Goal: Task Accomplishment & Management: Manage account settings

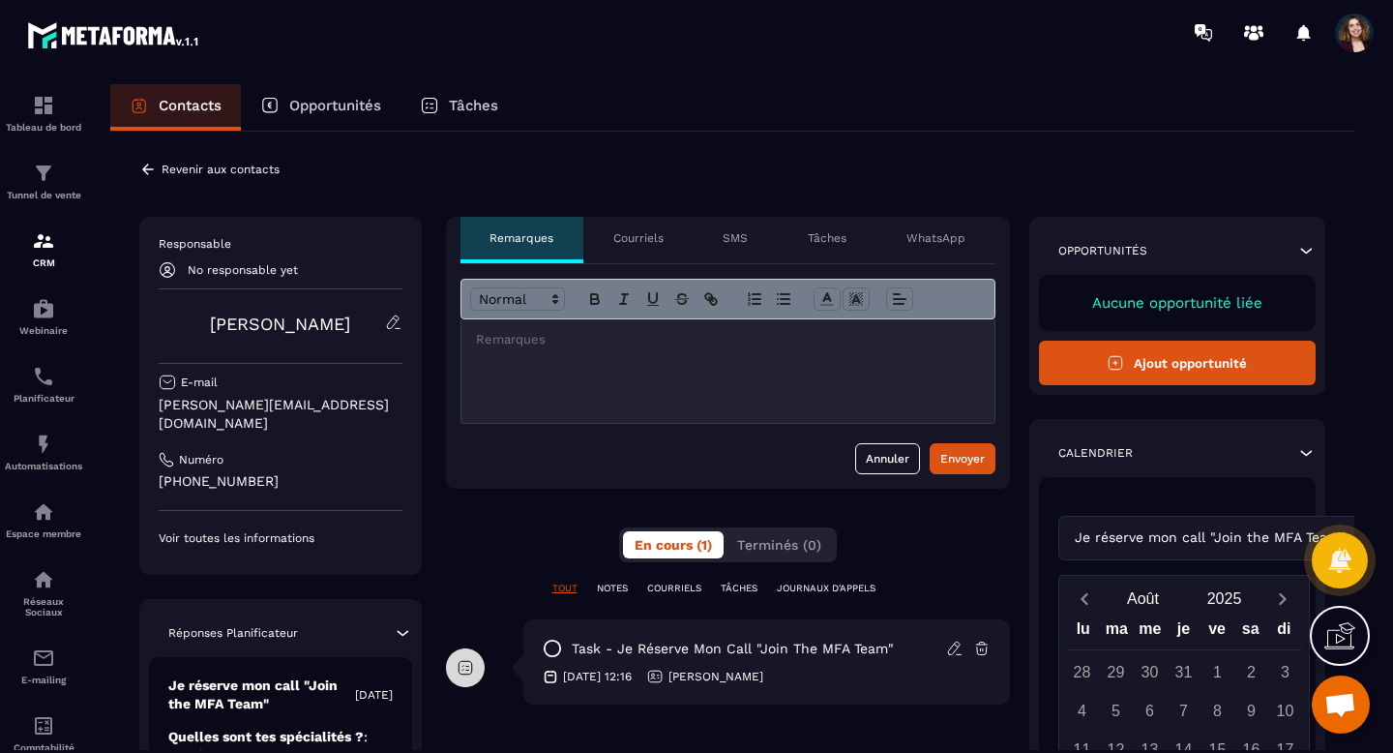
click at [536, 341] on p at bounding box center [728, 339] width 504 height 17
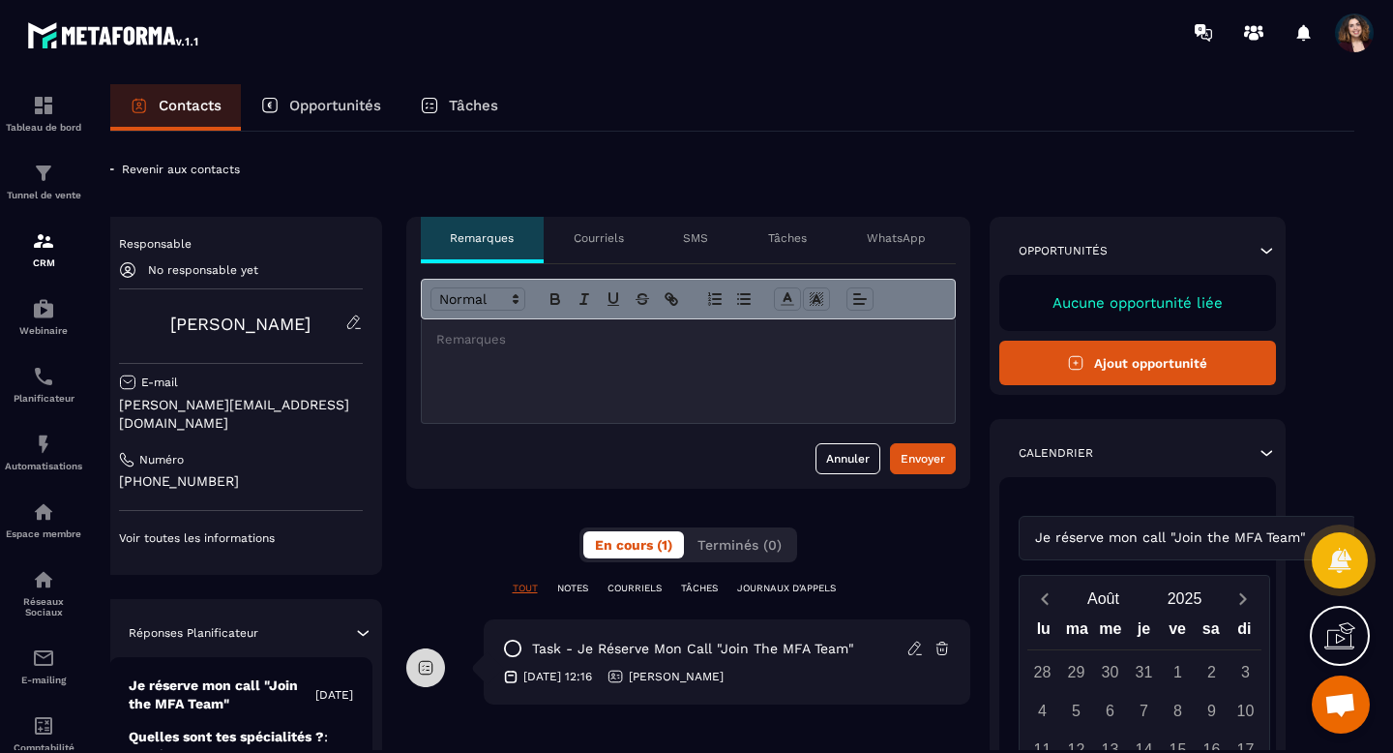
click at [907, 239] on p "WhatsApp" at bounding box center [896, 237] width 59 height 15
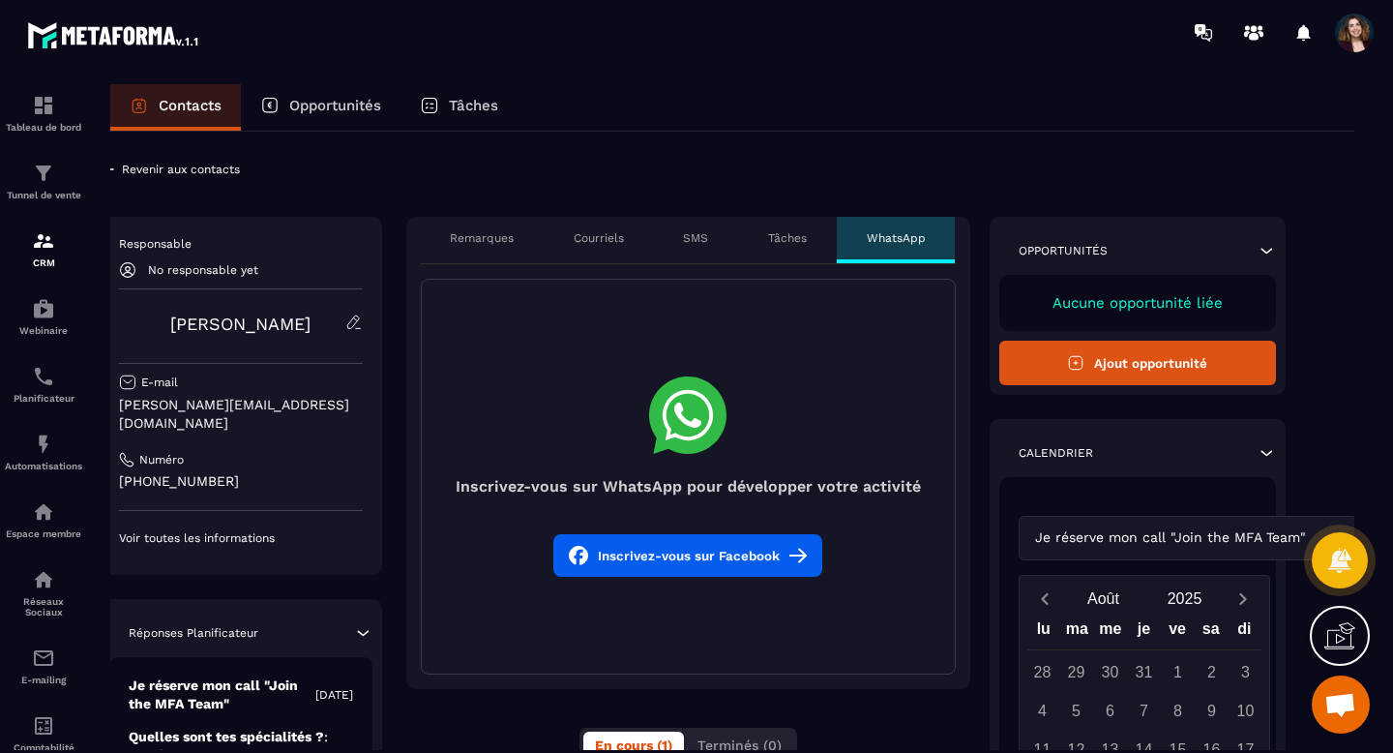
click at [489, 241] on p "Remarques" at bounding box center [482, 237] width 64 height 15
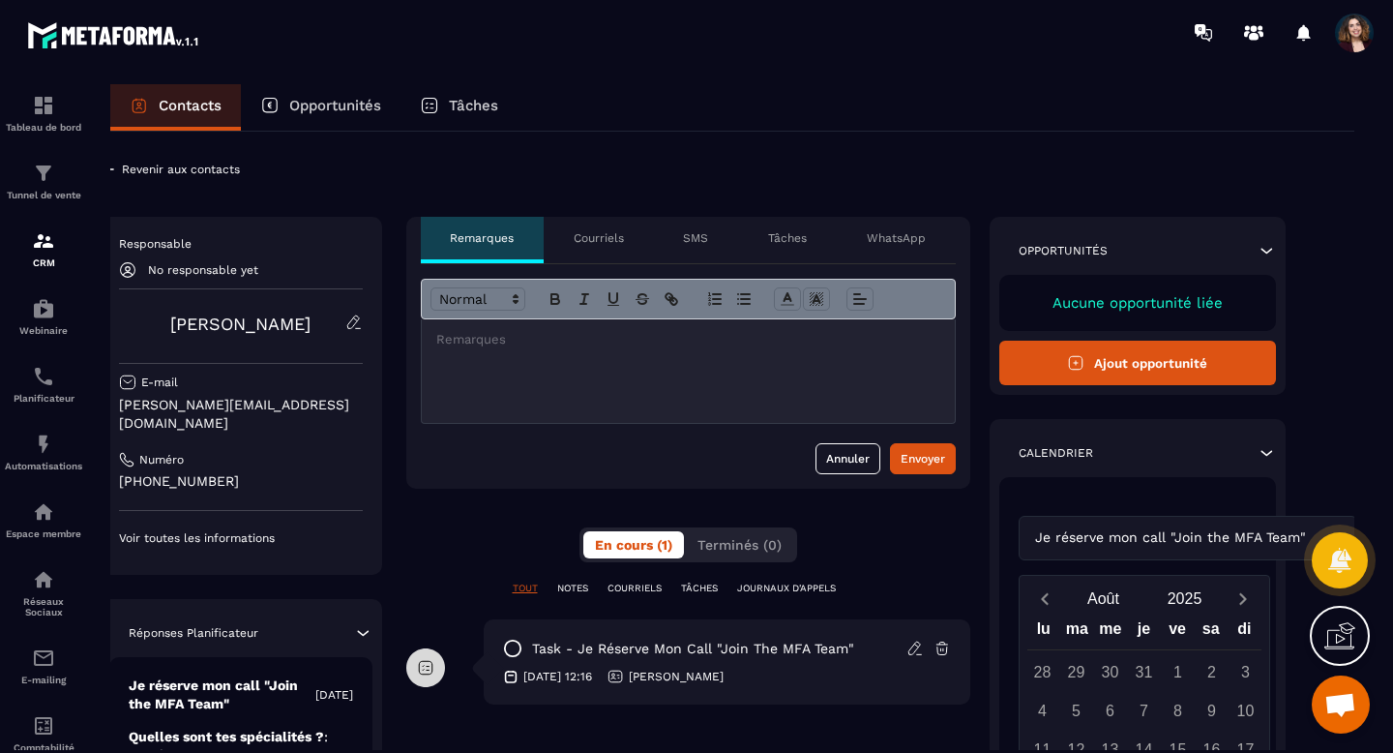
click at [457, 343] on p at bounding box center [688, 339] width 504 height 17
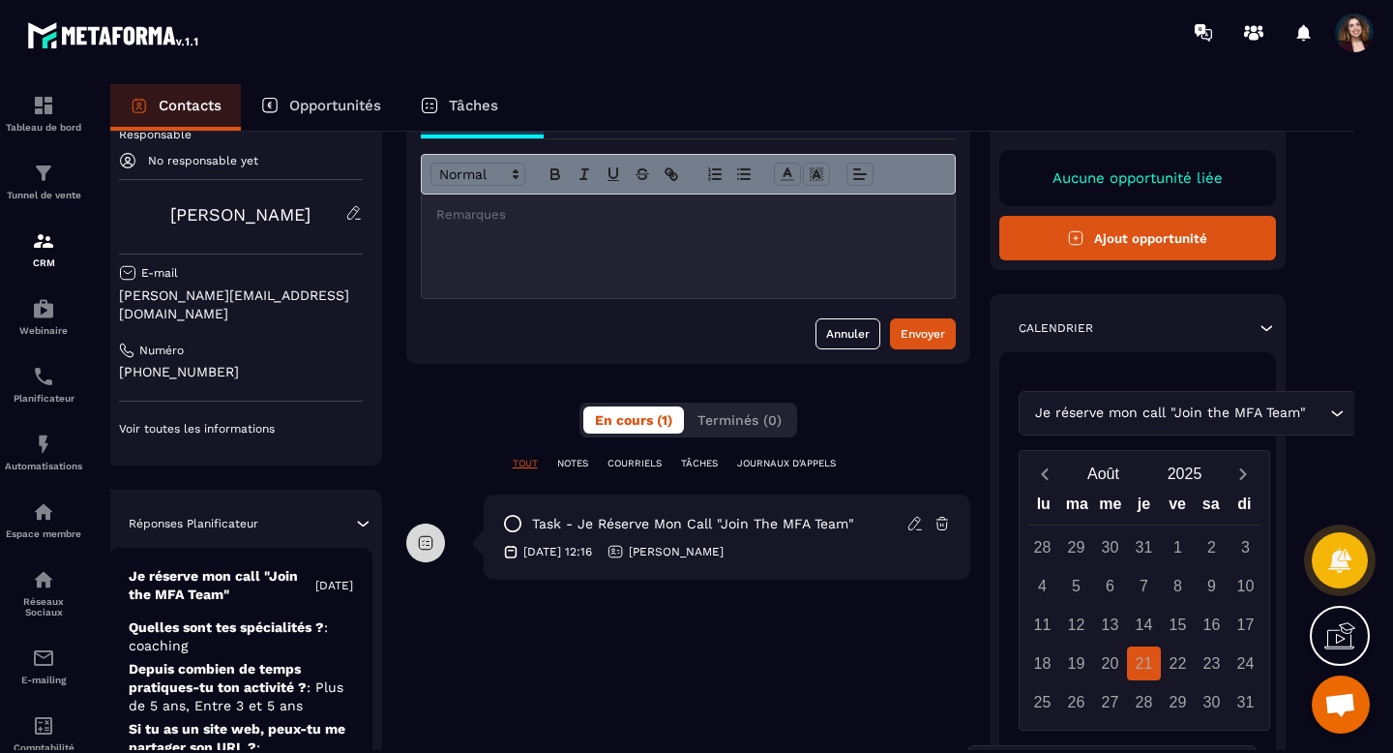
scroll to position [289, 40]
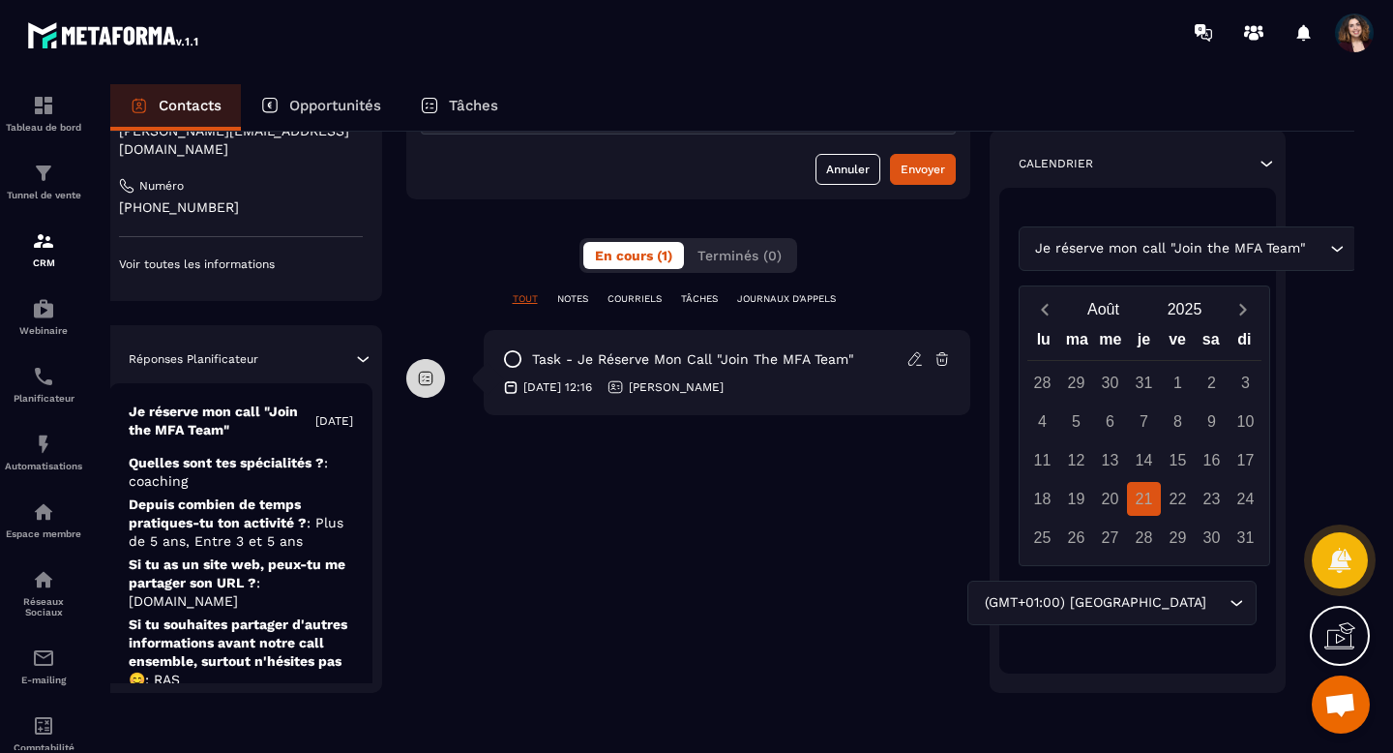
click at [782, 300] on p "JOURNAUX D'APPELS" at bounding box center [786, 299] width 99 height 14
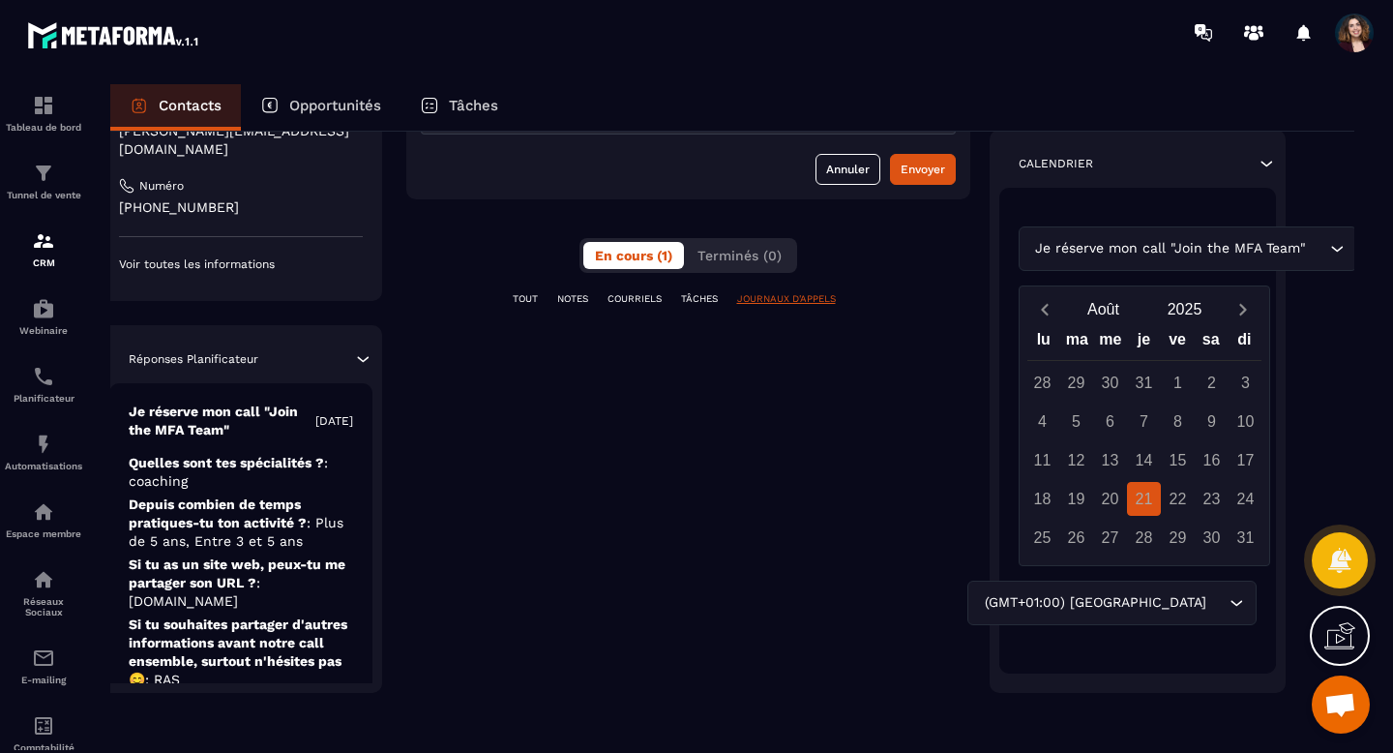
click at [700, 301] on p "TÂCHES" at bounding box center [699, 299] width 37 height 14
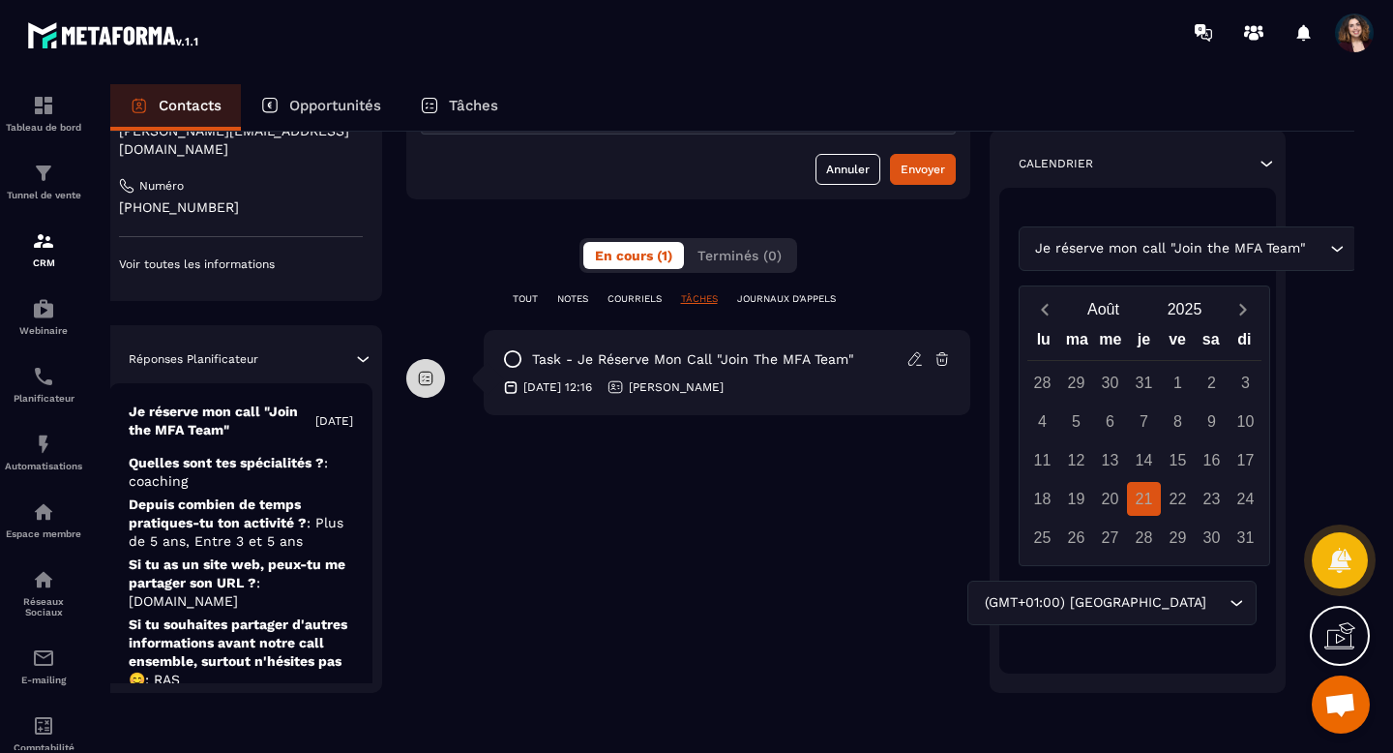
click at [635, 298] on p "COURRIELS" at bounding box center [634, 299] width 54 height 14
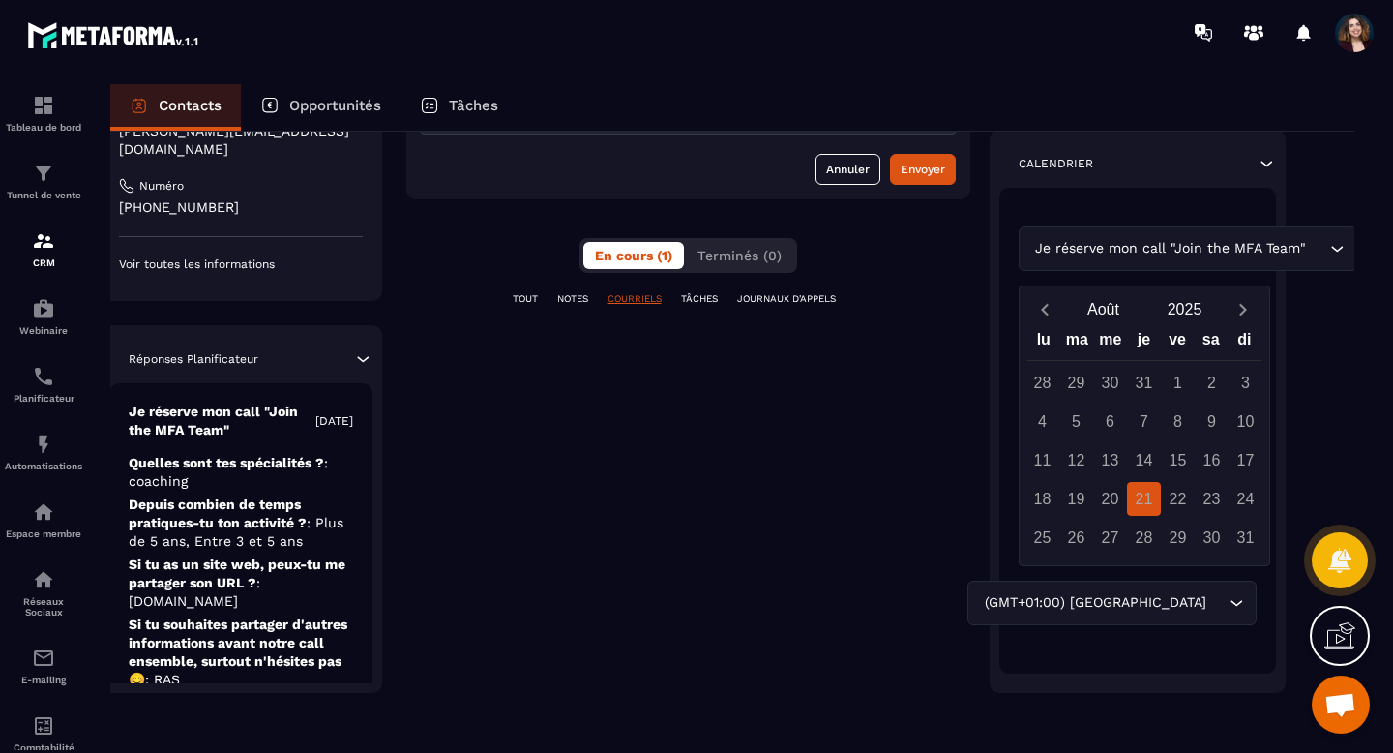
click at [569, 300] on p "NOTES" at bounding box center [572, 299] width 31 height 14
click at [520, 294] on p "TOUT" at bounding box center [525, 299] width 25 height 14
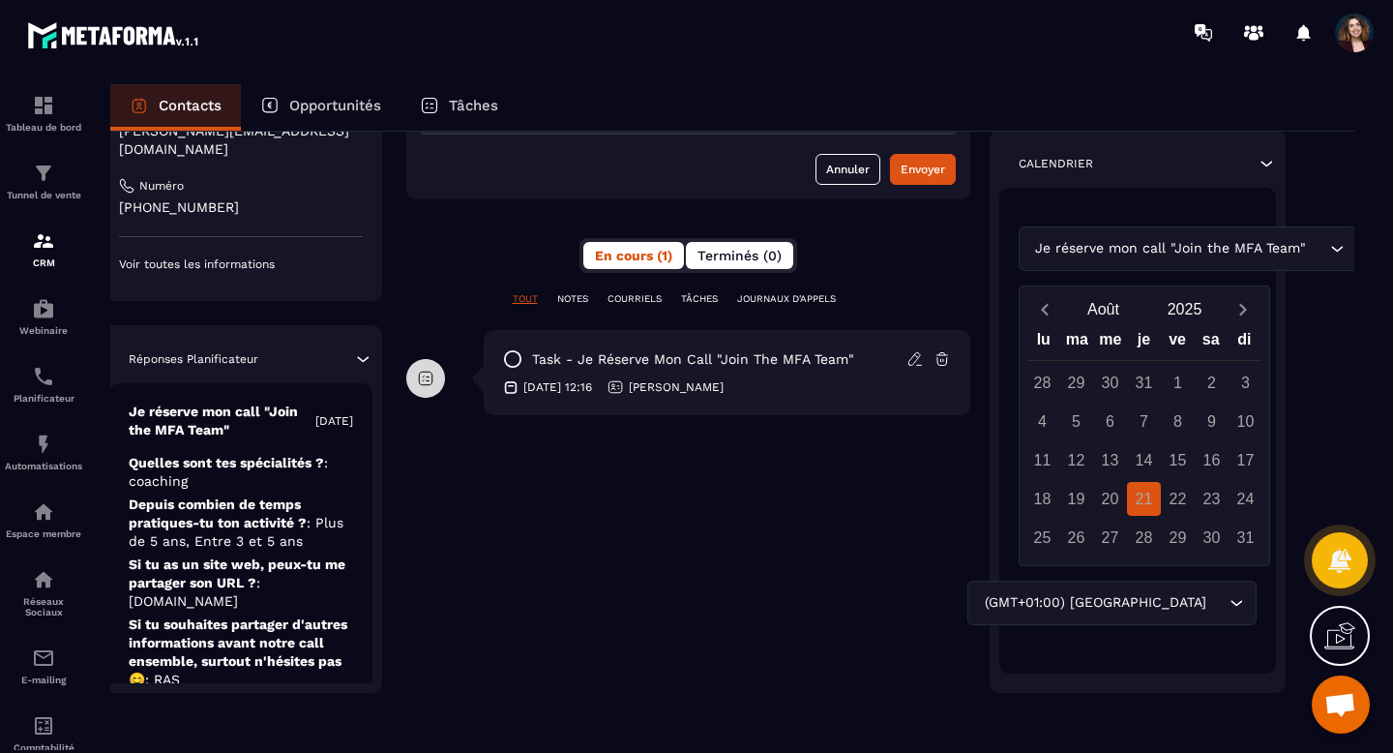
click at [741, 251] on span "Terminés (0)" at bounding box center [739, 255] width 84 height 15
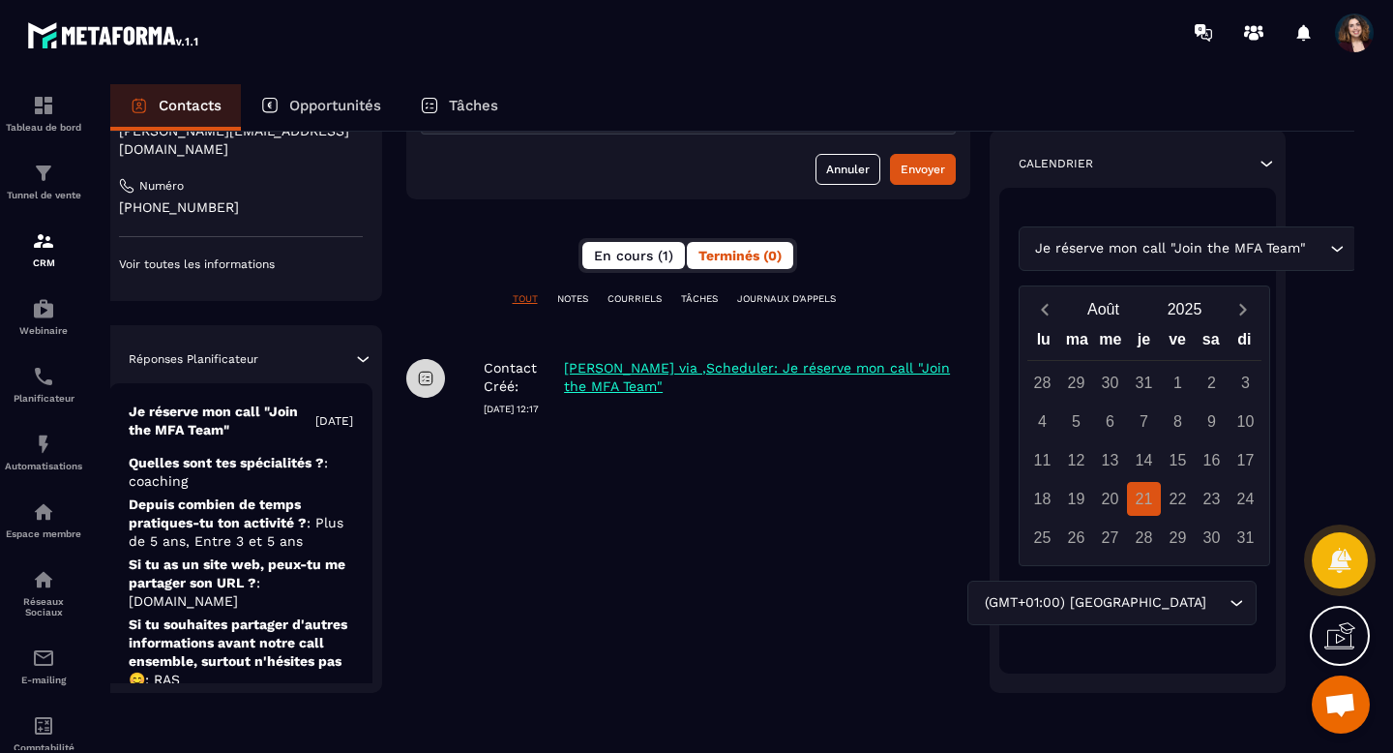
click at [648, 251] on span "En cours (1)" at bounding box center [633, 255] width 79 height 15
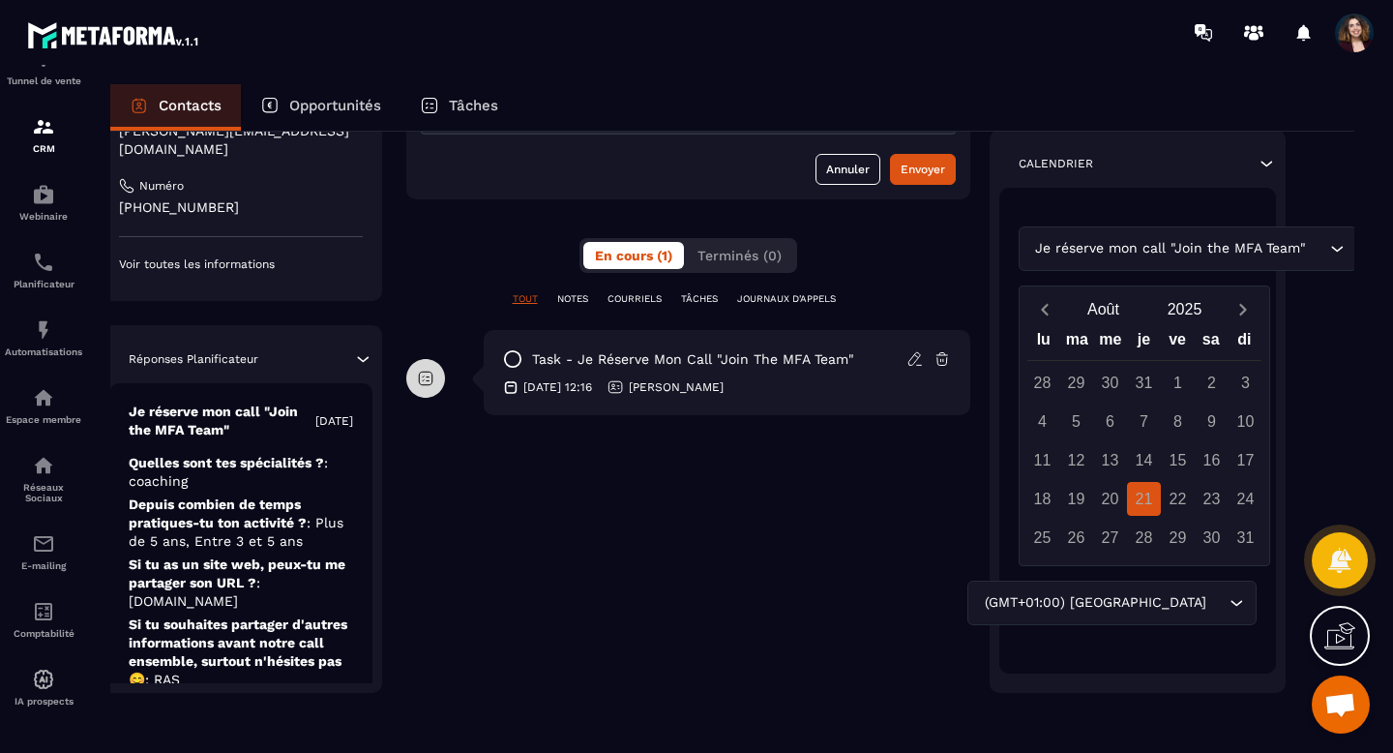
scroll to position [0, 40]
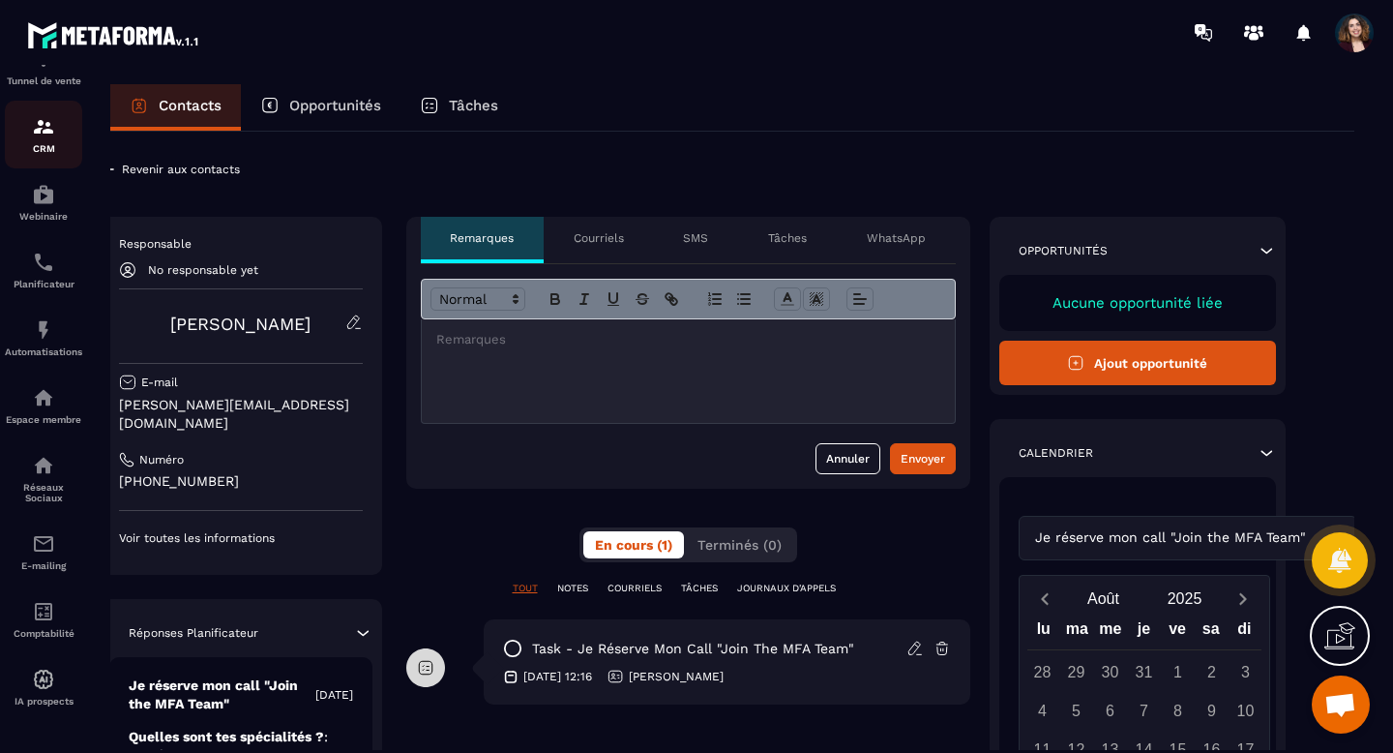
click at [54, 143] on p "CRM" at bounding box center [43, 148] width 77 height 11
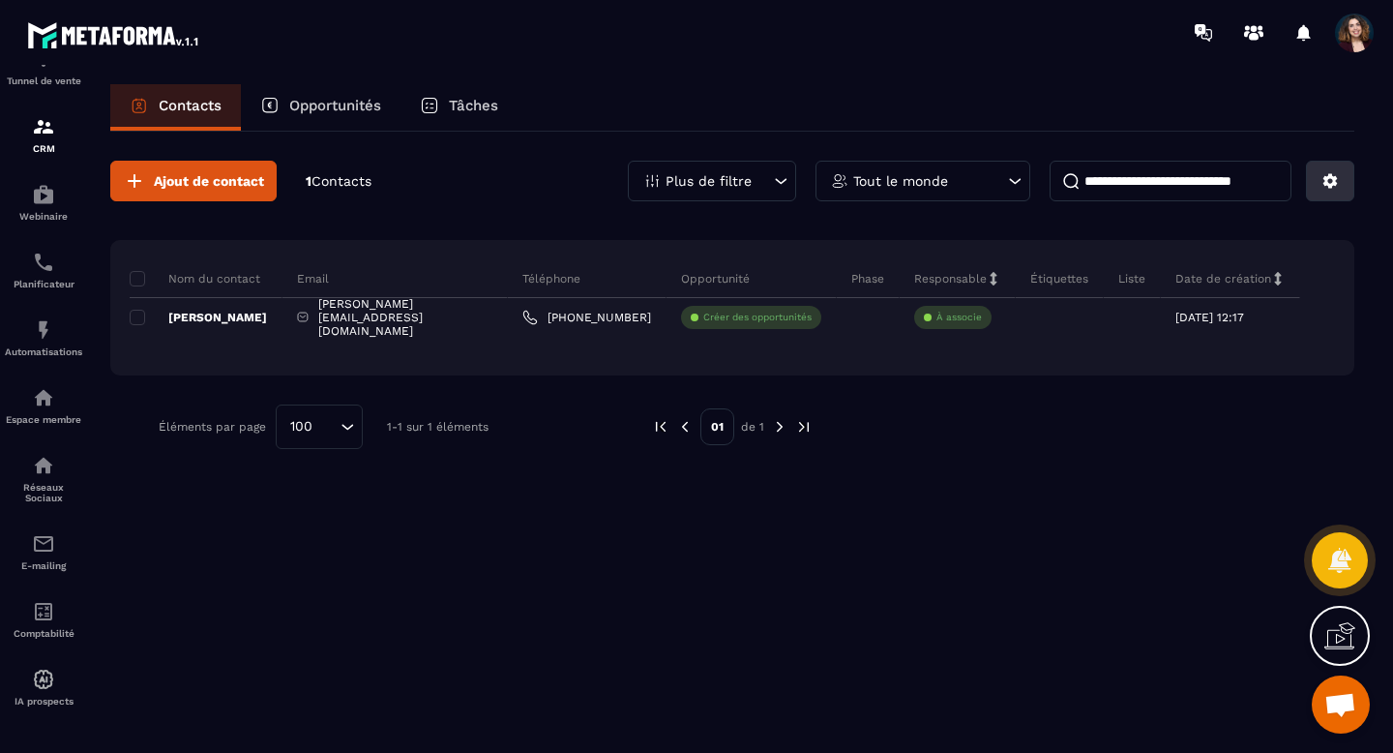
click at [1334, 179] on icon at bounding box center [1330, 181] width 15 height 15
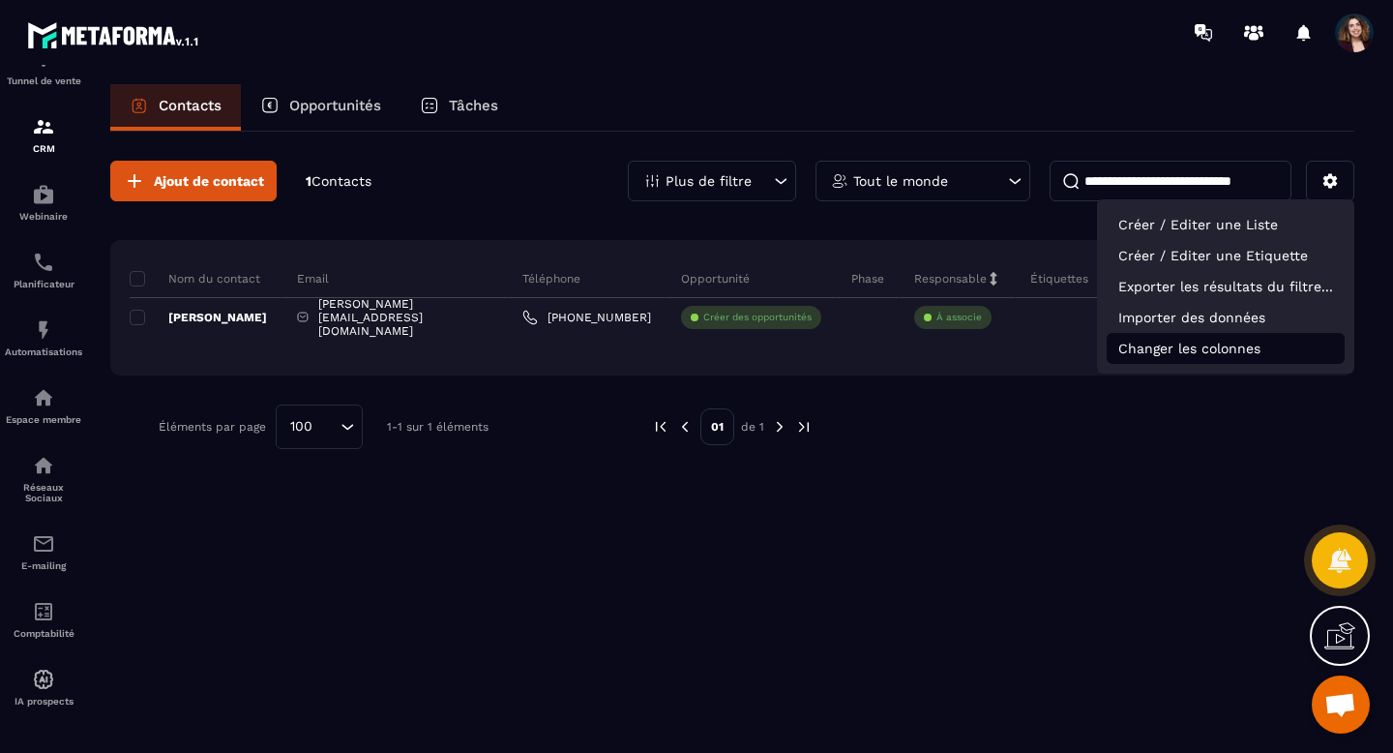
click at [1195, 351] on p "Changer les colonnes" at bounding box center [1226, 348] width 238 height 31
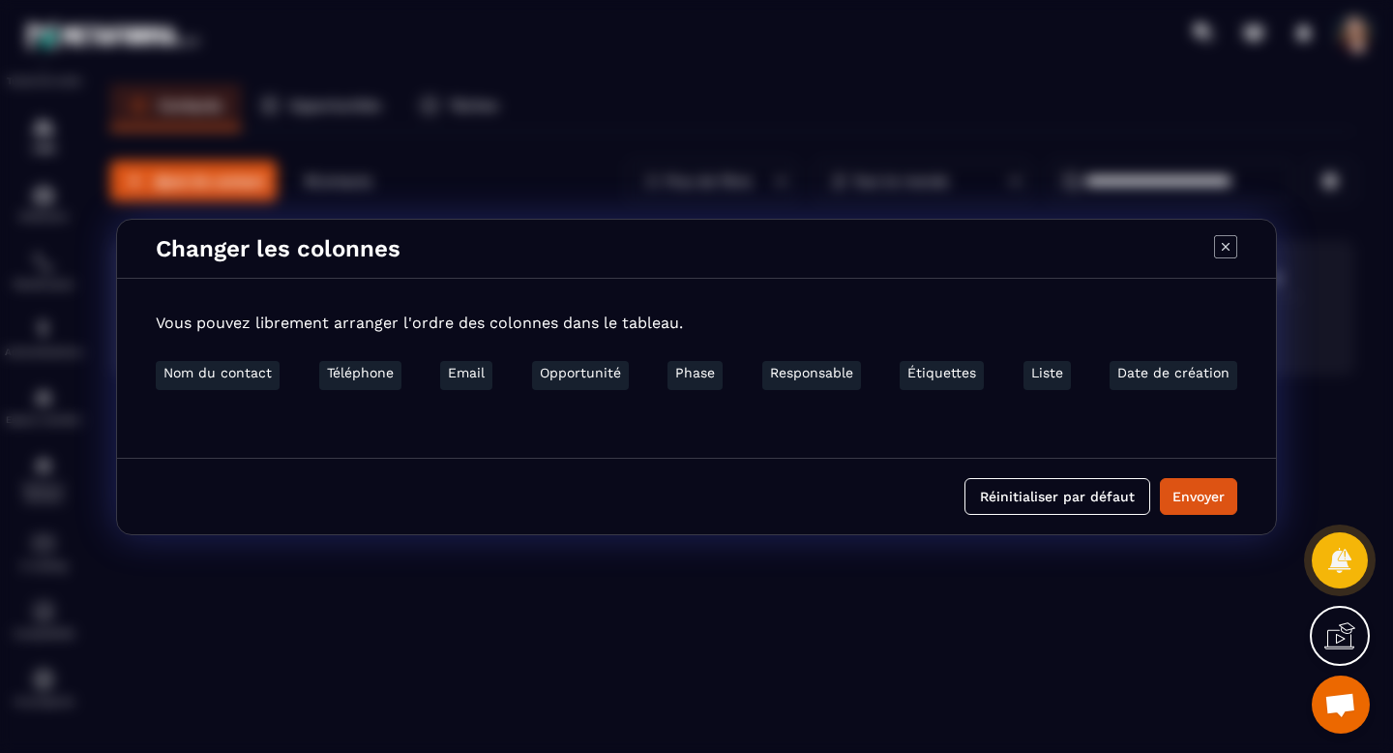
click at [1223, 243] on icon "Modal window" at bounding box center [1226, 246] width 8 height 8
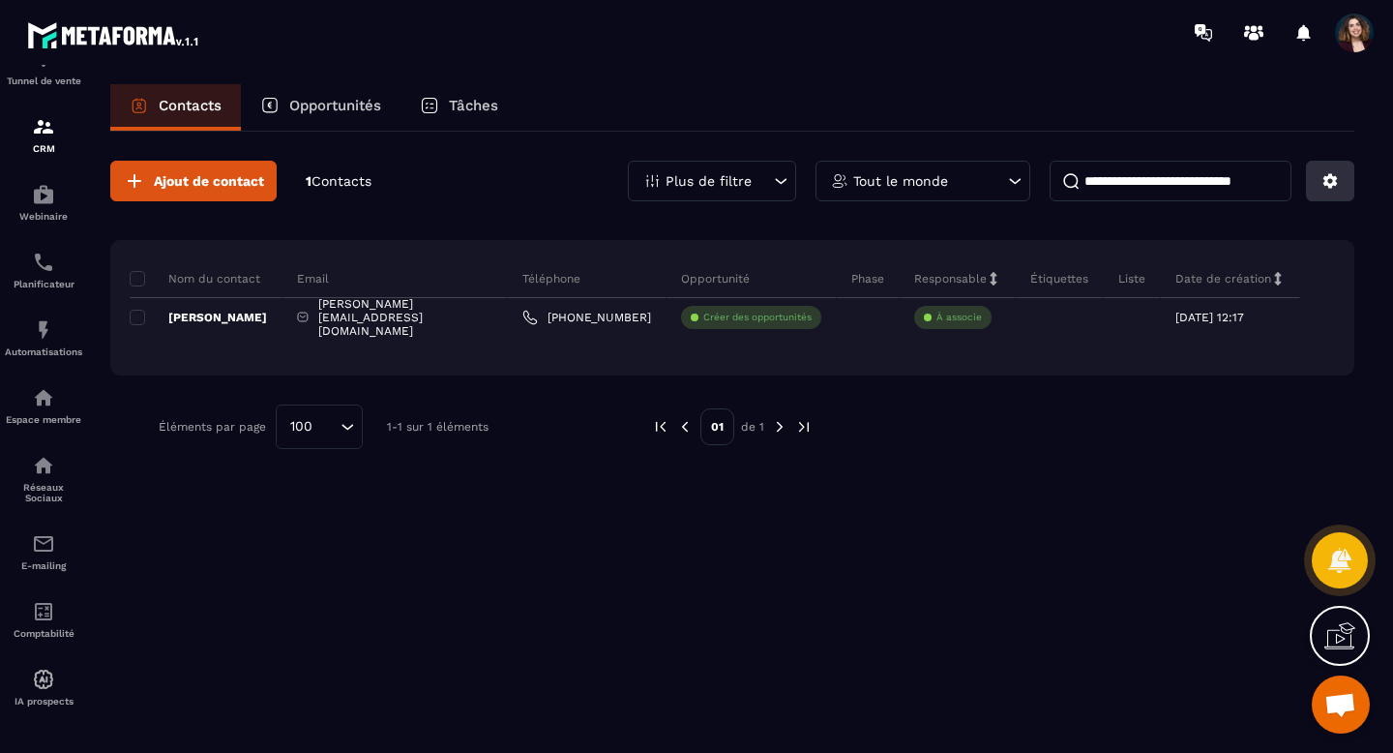
click at [1329, 187] on icon at bounding box center [1330, 181] width 15 height 15
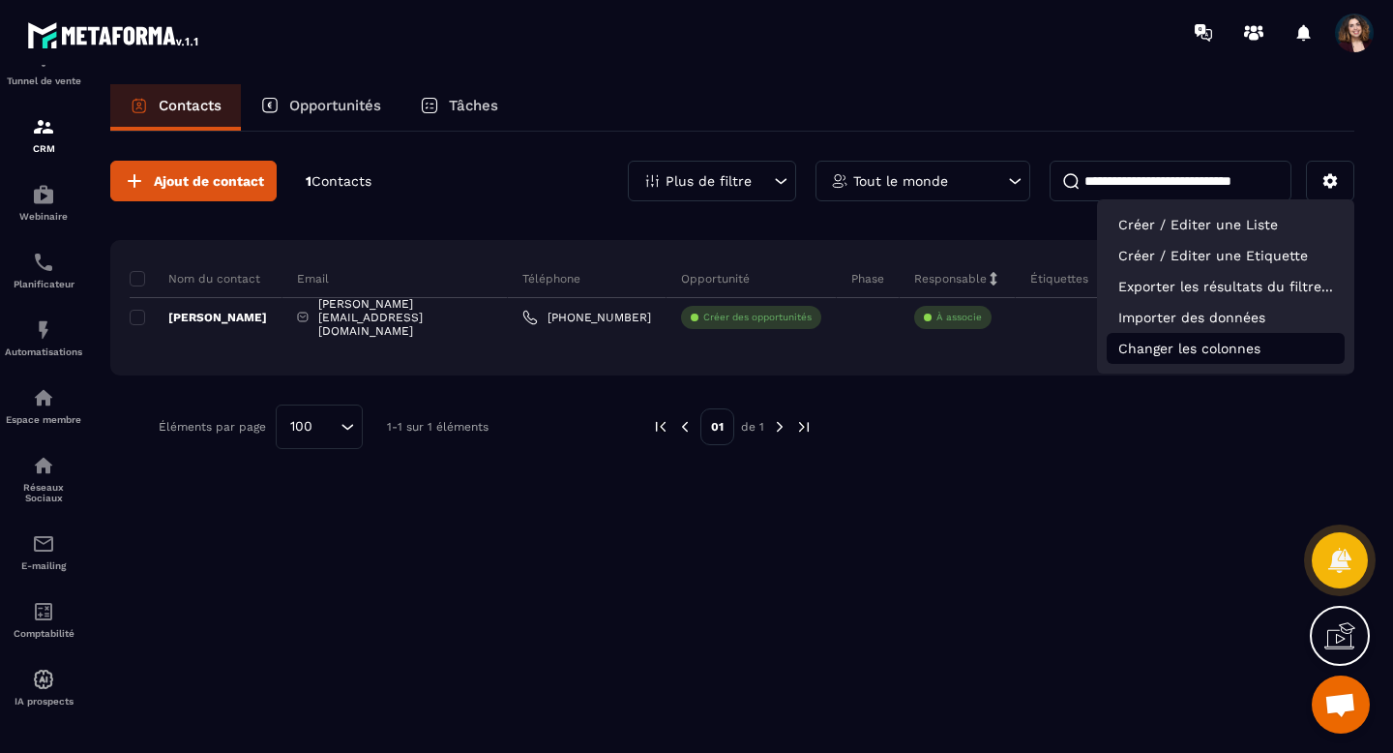
click at [1203, 346] on p "Changer les colonnes" at bounding box center [1226, 348] width 238 height 31
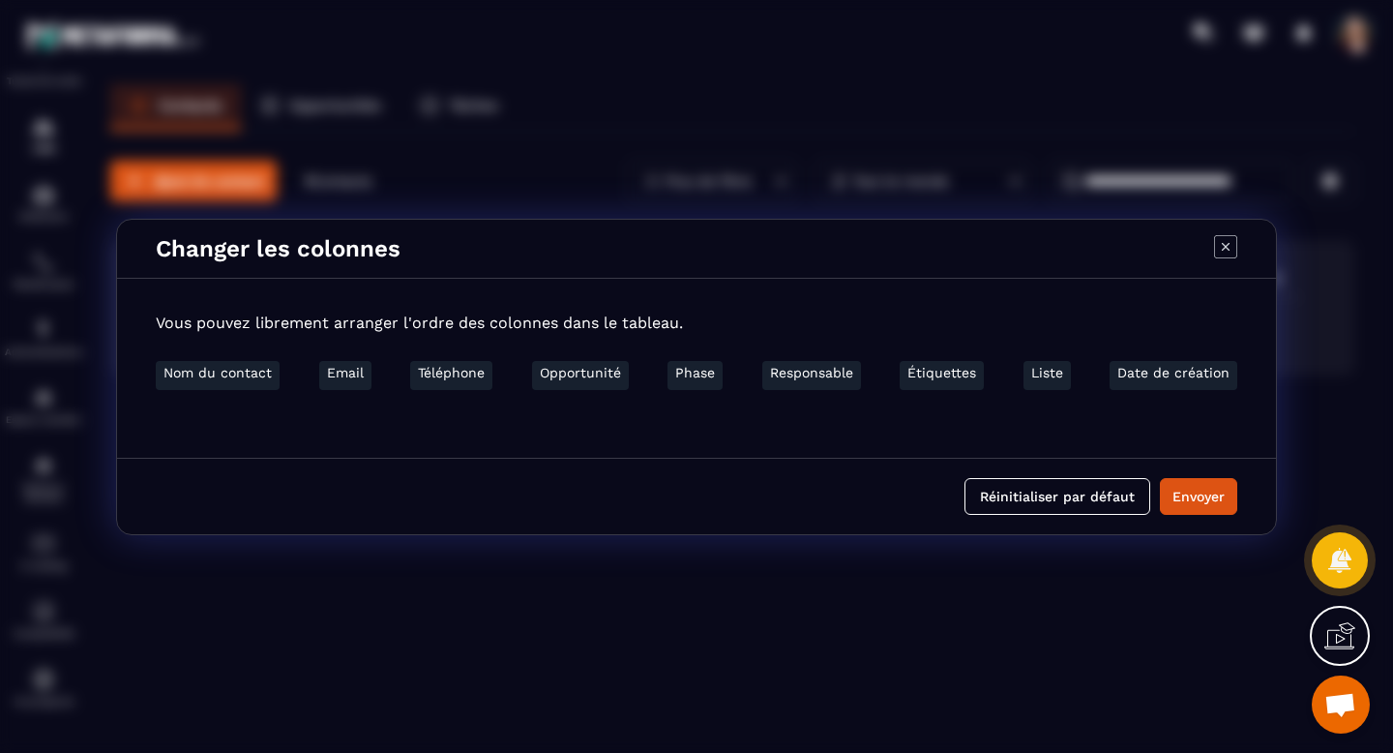
click at [1230, 243] on icon "Modal window" at bounding box center [1225, 246] width 23 height 23
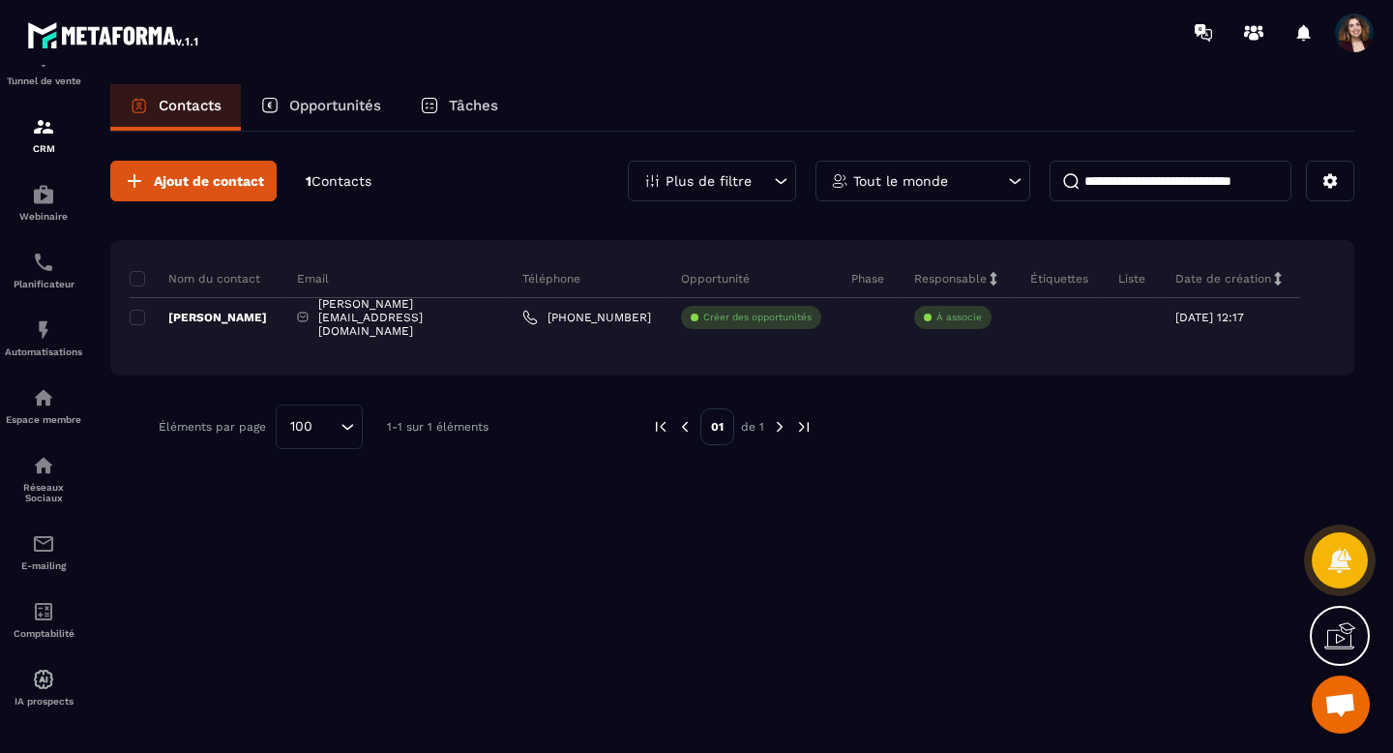
click at [1299, 188] on div "Plus de filtre Tout le monde" at bounding box center [991, 181] width 726 height 41
click at [1319, 187] on button at bounding box center [1330, 181] width 48 height 41
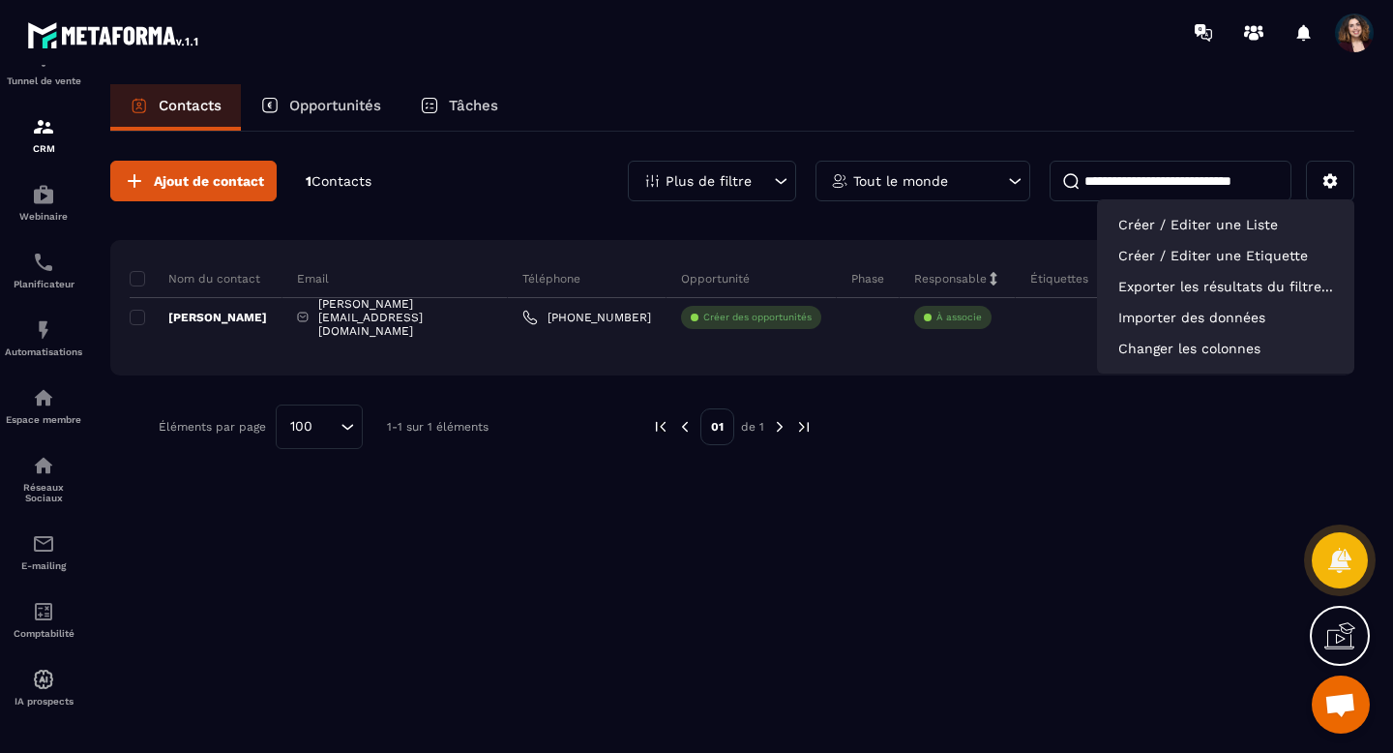
click at [1106, 497] on div "Ajout de contact 1 Contacts Plus de filtre Tout le monde Créer / Editer une Lis…" at bounding box center [732, 441] width 1244 height 618
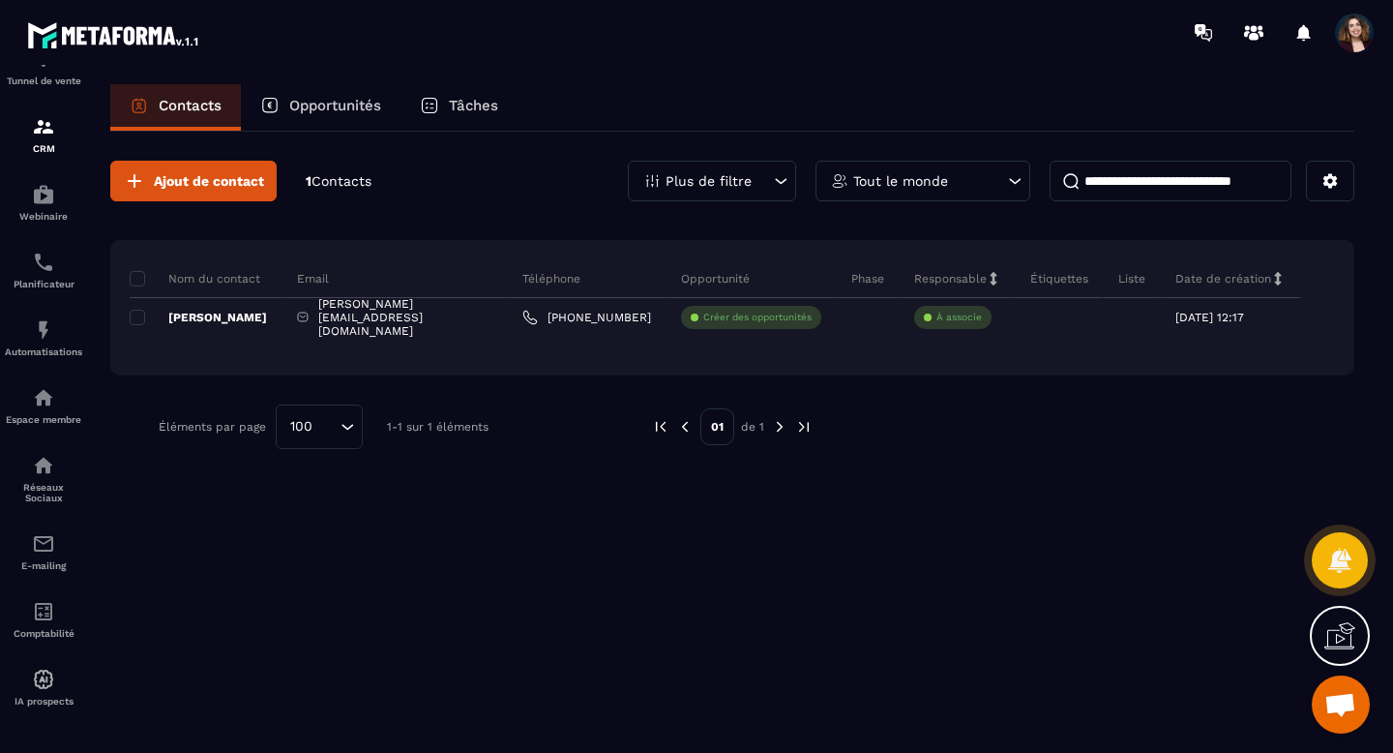
click at [208, 352] on div "Nom du contact Email Téléphone Opportunité Phase Responsable Étiquettes Liste D…" at bounding box center [732, 307] width 1244 height 135
click at [451, 96] on div "Tâches" at bounding box center [458, 107] width 117 height 46
